Goal: Transaction & Acquisition: Download file/media

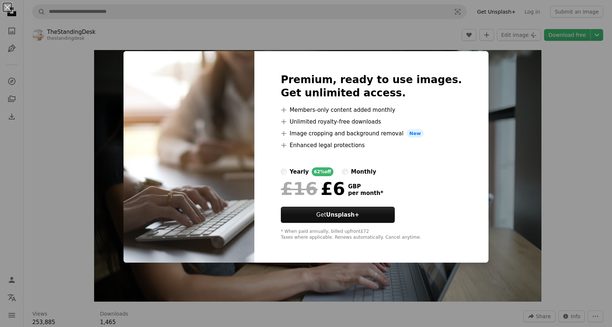
scroll to position [1164, 0]
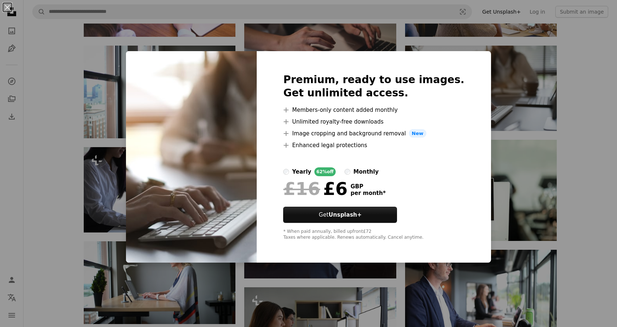
click at [564, 120] on div "An X shape Premium, ready to use images. Get unlimited access. A plus sign Memb…" at bounding box center [308, 163] width 617 height 327
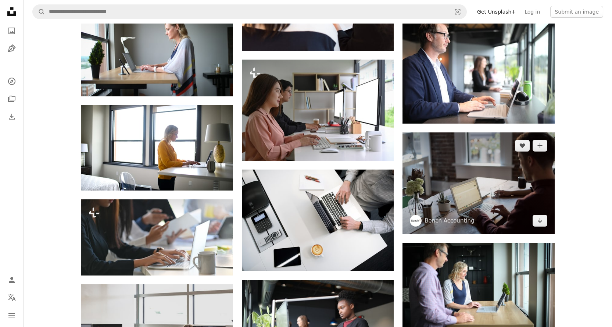
scroll to position [1408, 0]
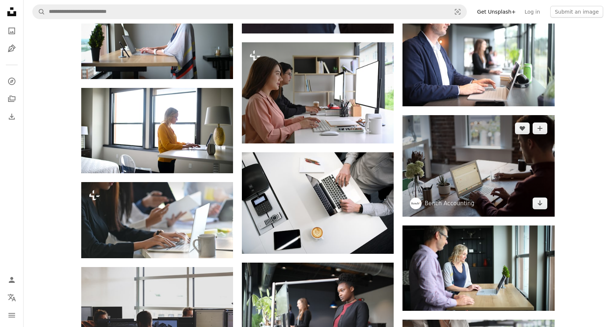
click at [521, 196] on img at bounding box center [478, 165] width 152 height 101
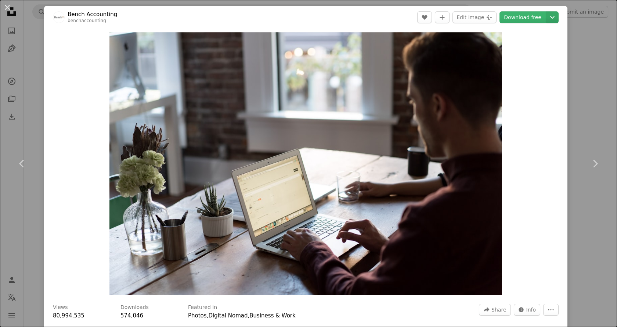
click at [547, 20] on icon "Chevron down" at bounding box center [553, 17] width 12 height 9
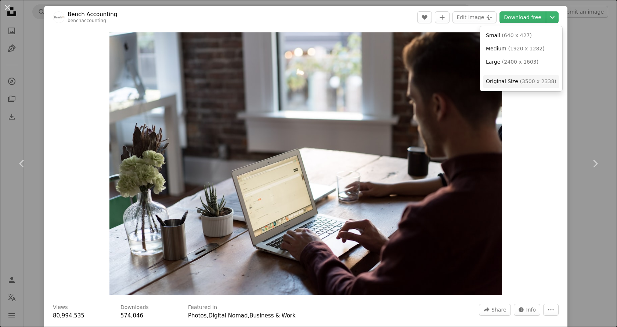
click at [526, 82] on span "( 3500 x 2338 )" at bounding box center [538, 81] width 36 height 6
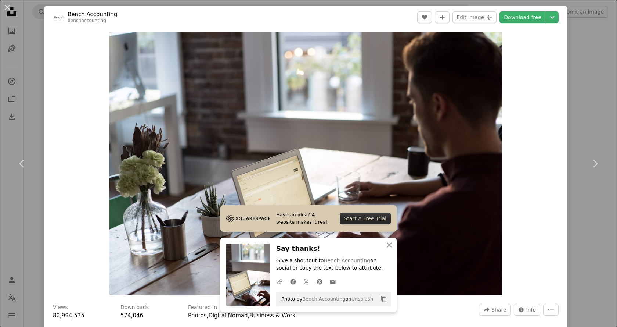
click at [585, 85] on div "An X shape Chevron left Chevron right Have an idea? A website makes it real. St…" at bounding box center [308, 163] width 617 height 327
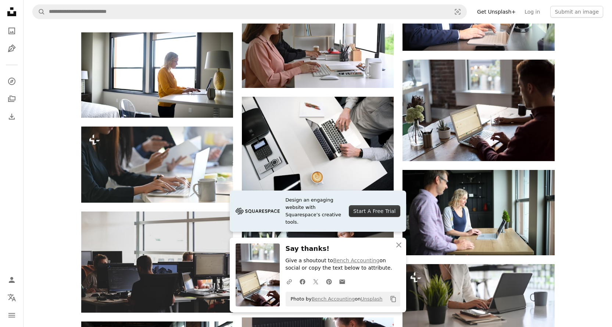
scroll to position [1531, 0]
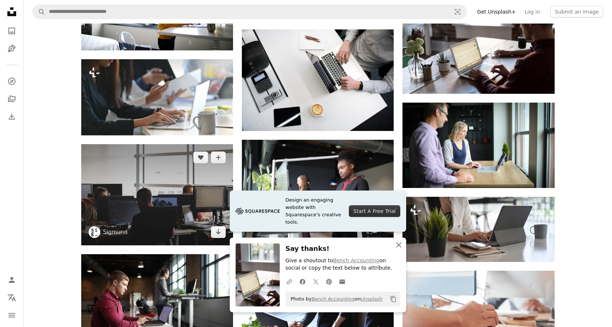
drag, startPoint x: 398, startPoint y: 244, endPoint x: 226, endPoint y: 228, distance: 172.7
click at [398, 244] on icon "button" at bounding box center [398, 244] width 5 height 5
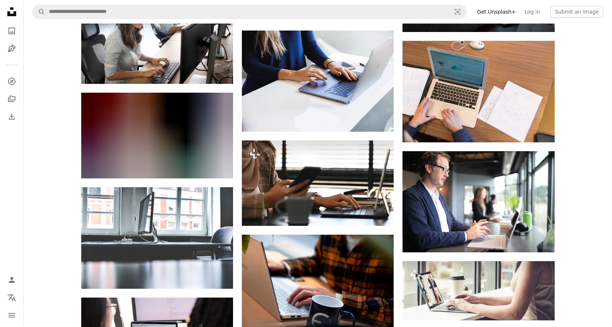
scroll to position [2694, 0]
